Goal: Transaction & Acquisition: Download file/media

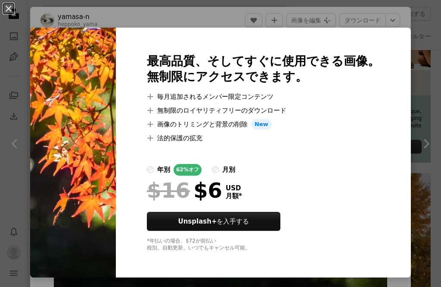
scroll to position [244, 0]
click at [57, 99] on img at bounding box center [73, 153] width 86 height 250
click at [69, 19] on div "An X shape 最高品質、そしてすぐに使用できる画像。 無制限にアクセスできます。 A plus sign 毎月追加されるメンバー限定コンテンツ A p…" at bounding box center [220, 143] width 441 height 287
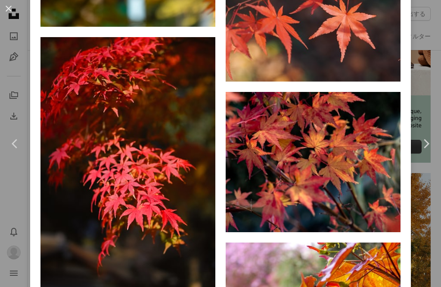
scroll to position [3501, 0]
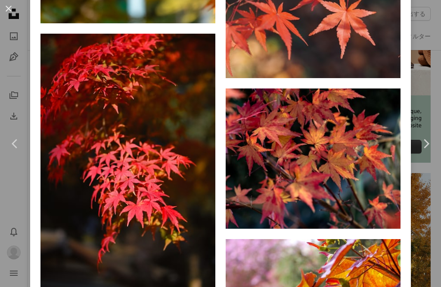
click at [279, 115] on img at bounding box center [313, 158] width 175 height 140
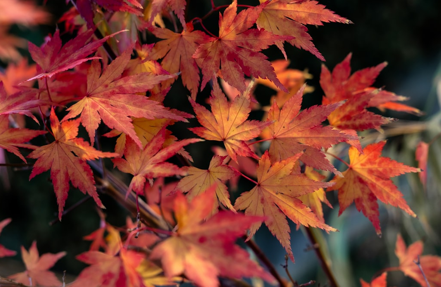
scroll to position [20, 0]
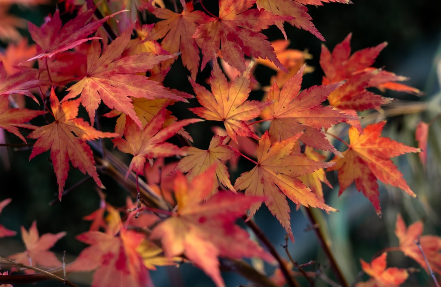
click at [53, 87] on img "この画像でズームアウトする" at bounding box center [221, 157] width 442 height 354
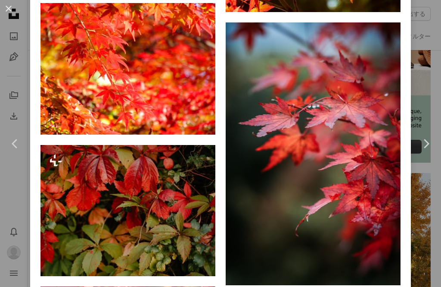
scroll to position [1385, 0]
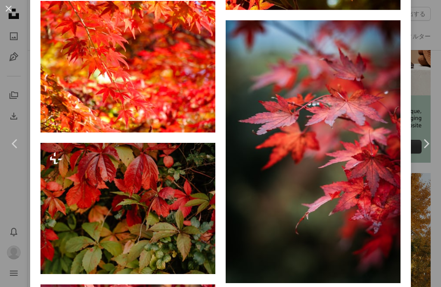
click at [274, 94] on img at bounding box center [313, 151] width 175 height 263
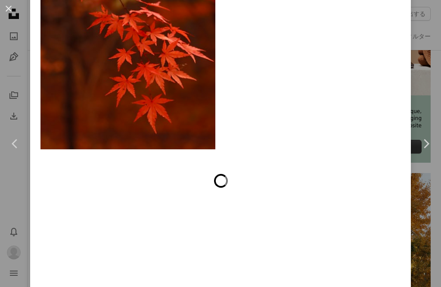
scroll to position [4685, 0]
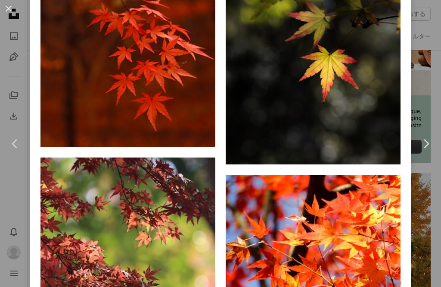
click at [420, 185] on link "Chevron right" at bounding box center [426, 143] width 30 height 83
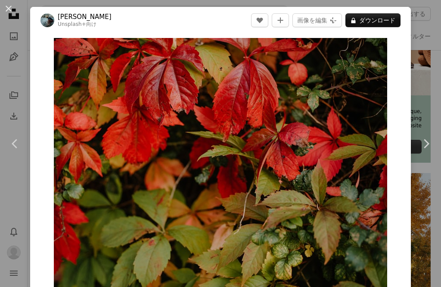
click at [20, 65] on div "An X shape Chevron left Chevron right [PERSON_NAME] Unsplash+ 向け A heart A plus…" at bounding box center [220, 143] width 441 height 287
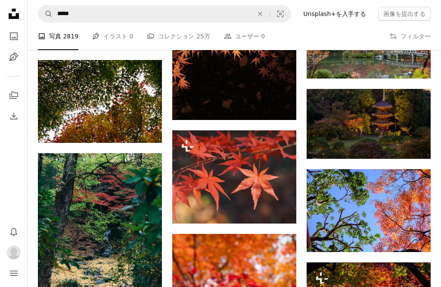
scroll to position [620, 0]
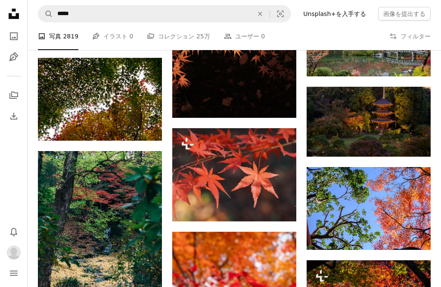
click at [201, 183] on img at bounding box center [234, 174] width 124 height 93
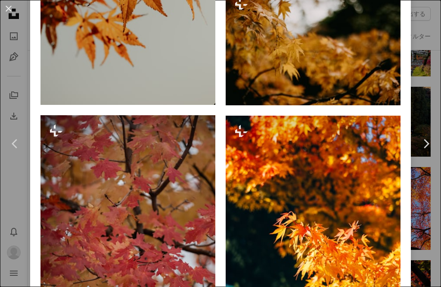
scroll to position [710, 0]
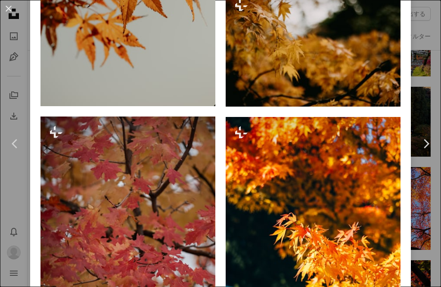
click at [423, 221] on div "An X shape Chevron left Chevron right semenay erdoğan Unsplash+ 向け A heart A pl…" at bounding box center [220, 143] width 441 height 287
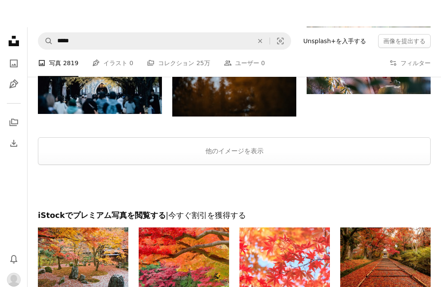
scroll to position [2856, 0]
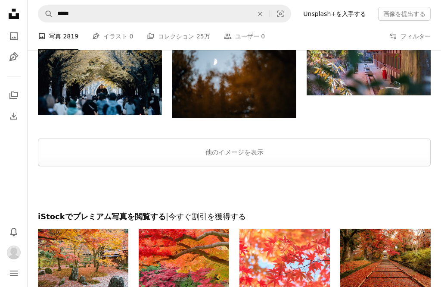
click at [89, 147] on button "他のイメージを表示" at bounding box center [234, 152] width 393 height 28
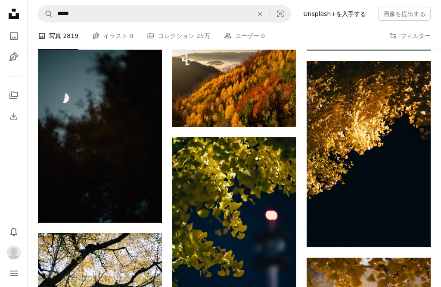
scroll to position [8232, 0]
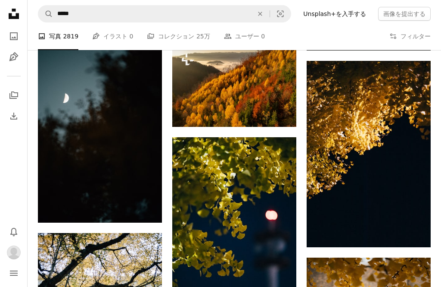
click at [120, 57] on button "A heart" at bounding box center [124, 52] width 17 height 14
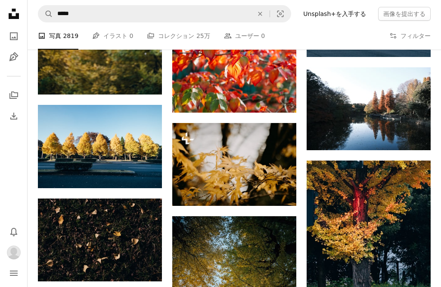
scroll to position [9157, 0]
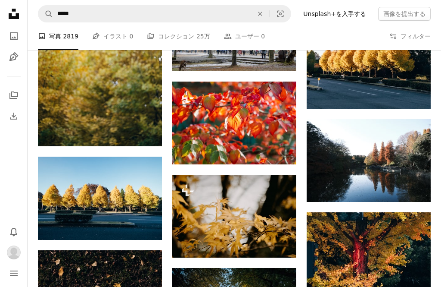
click at [209, 112] on img at bounding box center [234, 122] width 124 height 83
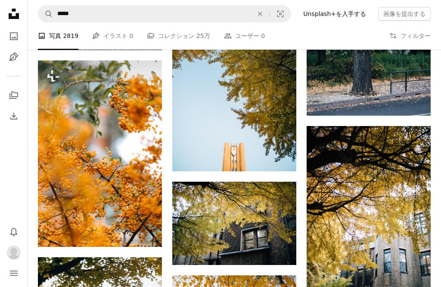
scroll to position [9259, 0]
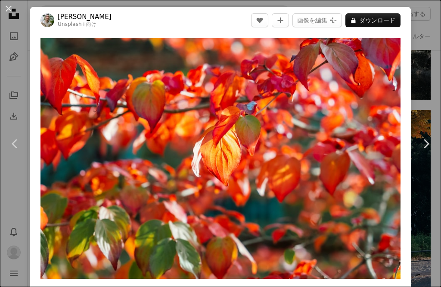
click at [8, 6] on button "An X shape" at bounding box center [8, 8] width 10 height 10
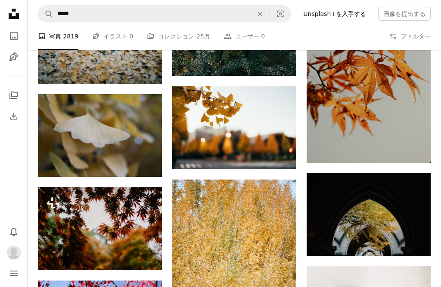
scroll to position [2041, 0]
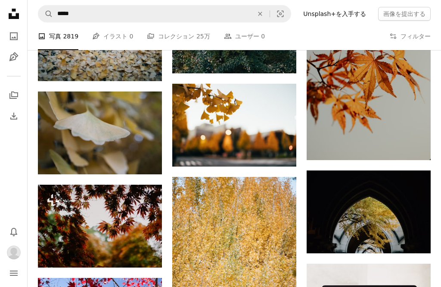
click at [70, 137] on img at bounding box center [100, 132] width 124 height 83
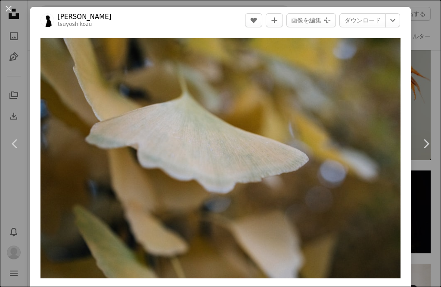
click at [95, 140] on img "この画像でズームインする" at bounding box center [221, 158] width 360 height 240
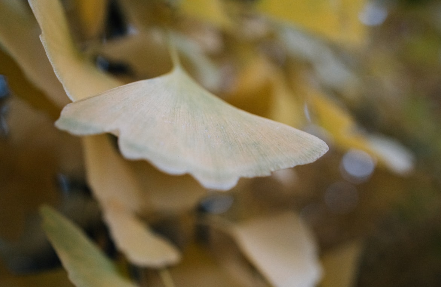
scroll to position [1978, 0]
click at [419, 14] on img "この画像でズームアウトする" at bounding box center [221, 147] width 442 height 295
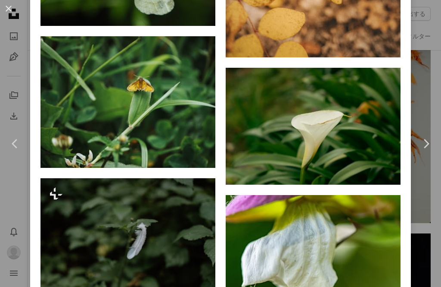
scroll to position [1183, 0]
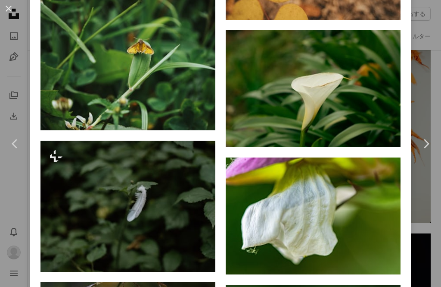
click at [25, 31] on div "An X shape Chevron left Chevron right [PERSON_NAME] tsuyoshikozu A heart A plus…" at bounding box center [220, 143] width 441 height 287
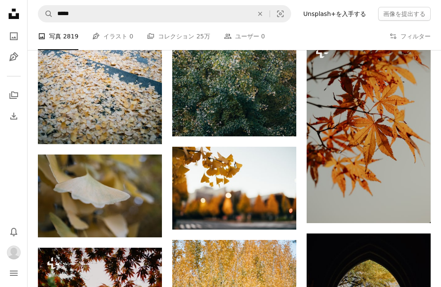
click at [12, 11] on icon at bounding box center [14, 14] width 10 height 10
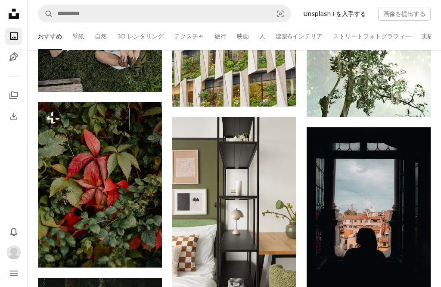
scroll to position [955, 0]
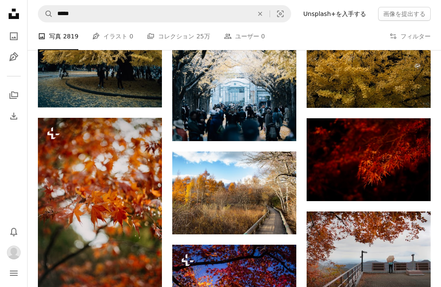
scroll to position [5577, 0]
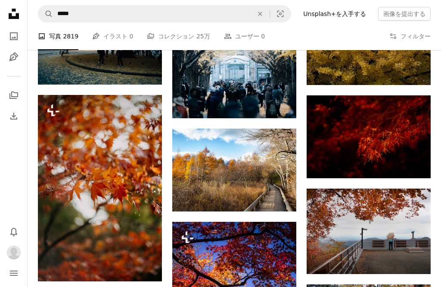
click at [354, 151] on img at bounding box center [369, 136] width 124 height 83
click at [348, 129] on img at bounding box center [369, 136] width 124 height 83
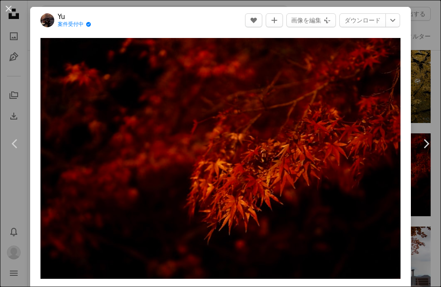
click at [393, 122] on img "この画像でズームインする" at bounding box center [221, 158] width 360 height 241
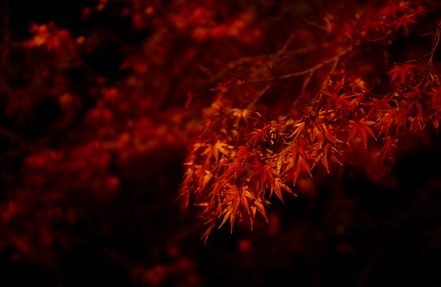
scroll to position [7, 0]
click at [425, 13] on img "この画像でズームアウトする" at bounding box center [221, 139] width 442 height 295
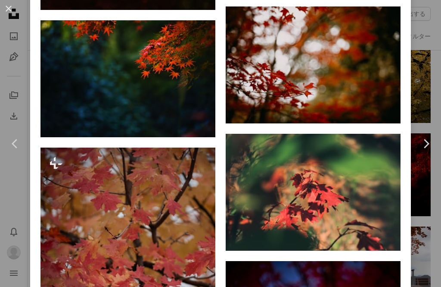
scroll to position [817, 0]
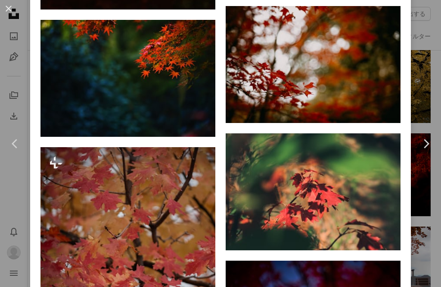
click at [351, 173] on img at bounding box center [313, 191] width 175 height 117
click at [363, 146] on icon "いいね！" at bounding box center [363, 149] width 6 height 6
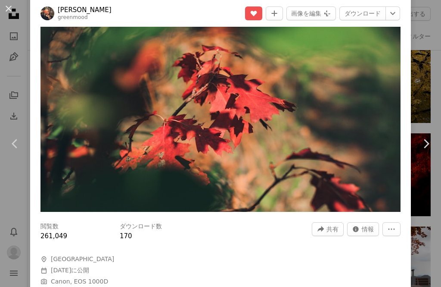
scroll to position [102, 0]
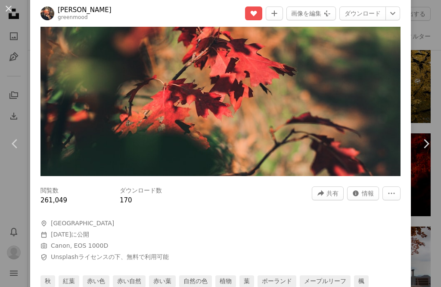
click at [370, 16] on link "ダウンロード" at bounding box center [363, 13] width 47 height 14
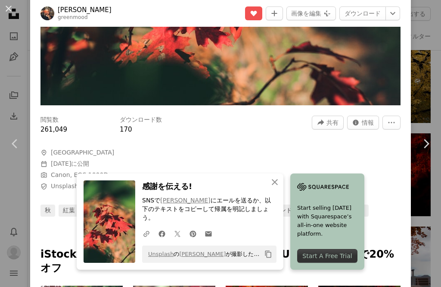
scroll to position [231, 0]
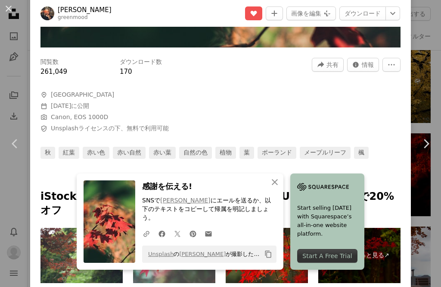
click at [146, 240] on button "A URL sharing icon (chains)" at bounding box center [147, 233] width 16 height 17
